Goal: Navigation & Orientation: Go to known website

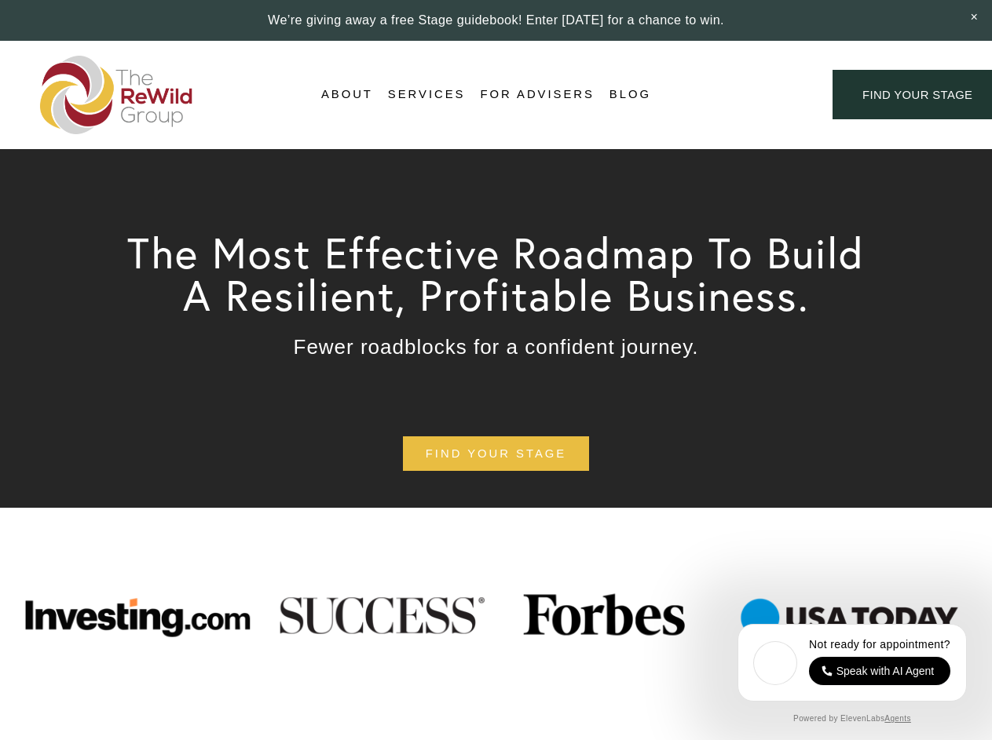
click at [741, 95] on div "Login Account" at bounding box center [742, 94] width 122 height 21
